Goal: Navigation & Orientation: Go to known website

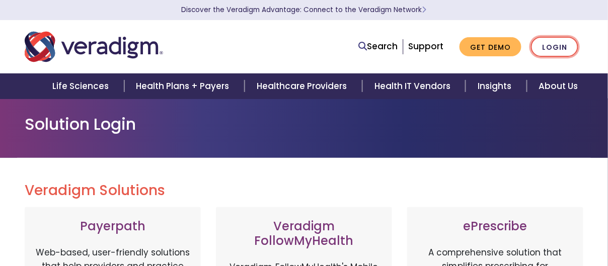
click at [552, 46] on link "Login" at bounding box center [554, 47] width 47 height 21
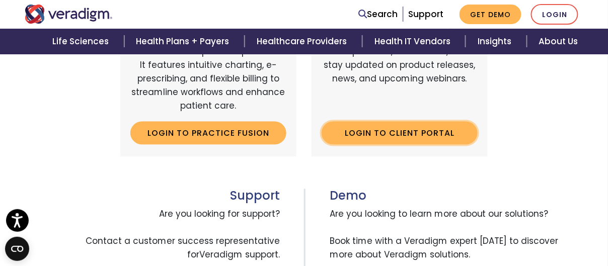
scroll to position [470, 0]
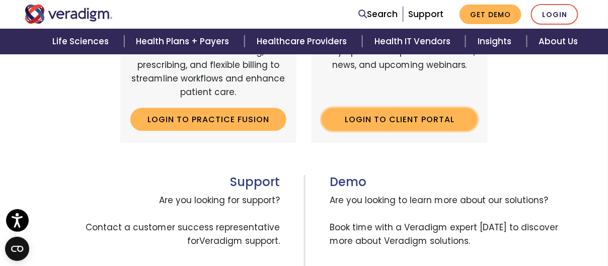
click at [412, 118] on link "Login to Client Portal" at bounding box center [400, 119] width 156 height 23
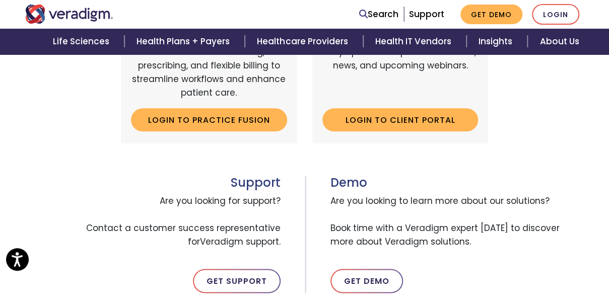
scroll to position [403, 0]
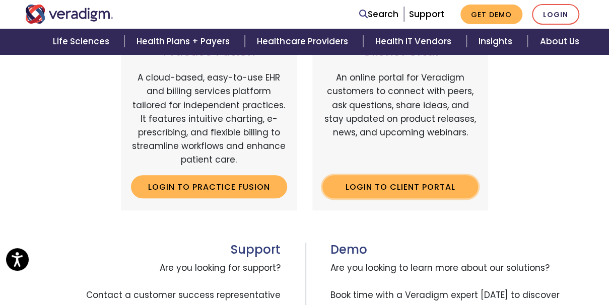
click at [391, 184] on link "Login to Client Portal" at bounding box center [400, 186] width 156 height 23
